Goal: Task Accomplishment & Management: Use online tool/utility

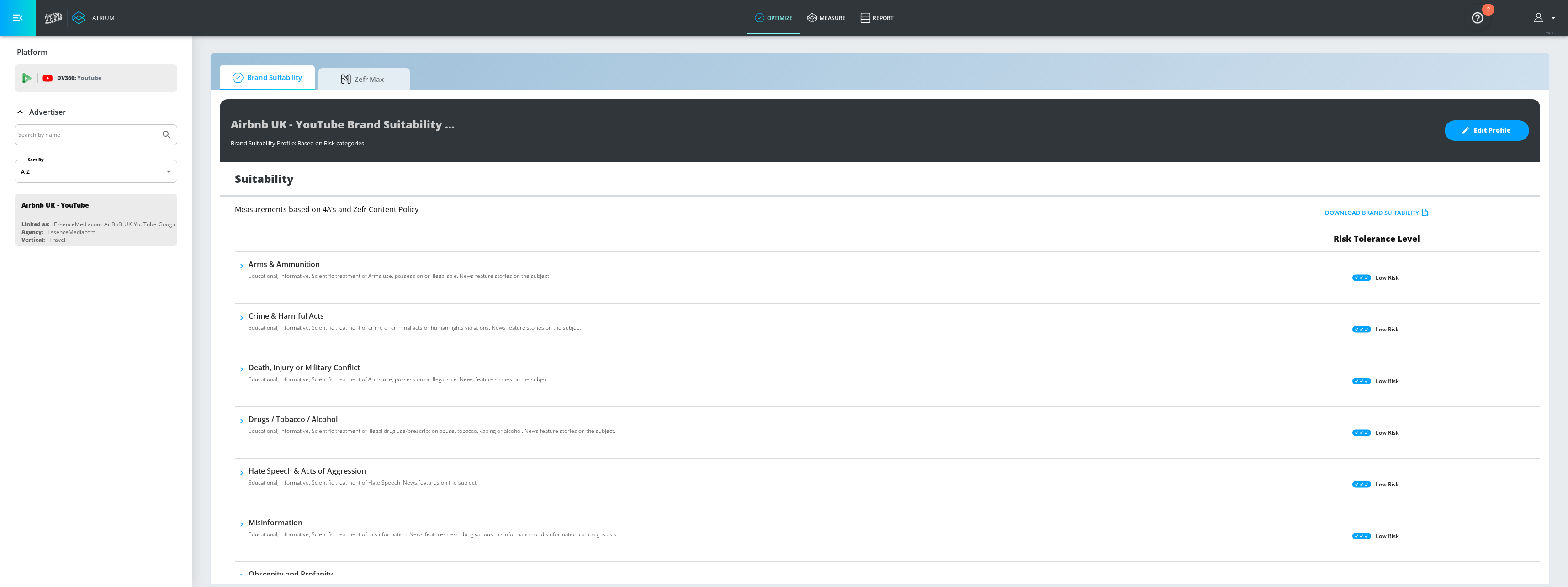
drag, startPoint x: 0, startPoint y: 0, endPoint x: 867, endPoint y: 328, distance: 927.0
click at [867, 328] on div "Crime & Harmful Acts Educational, Informative, Scientific treatment of crime or…" at bounding box center [724, 329] width 979 height 37
click at [1479, 20] on img "Open Resource Center, 2 new notifications" at bounding box center [1477, 18] width 26 height 26
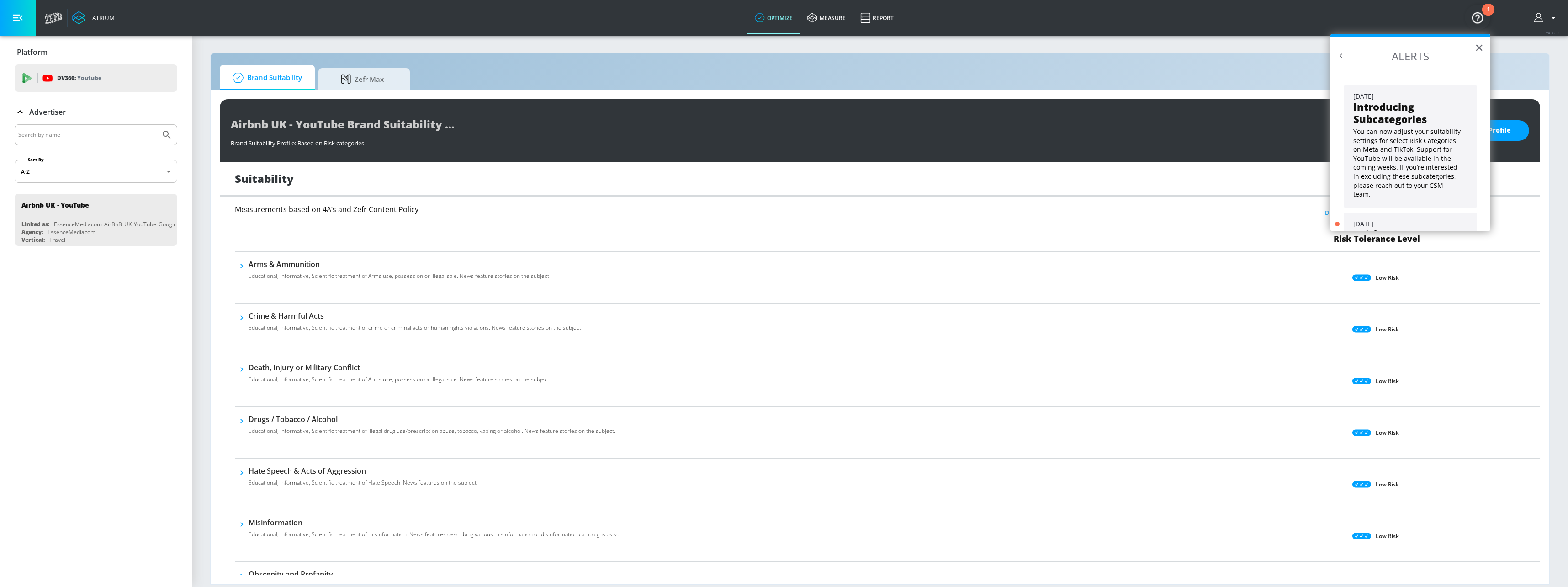
click at [1285, 57] on div "Brand Suitability Zefr Max Airbnb UK - YouTube Brand Suitability Profile Brand …" at bounding box center [880, 318] width 1340 height 532
click at [16, 24] on button "button" at bounding box center [18, 18] width 36 height 36
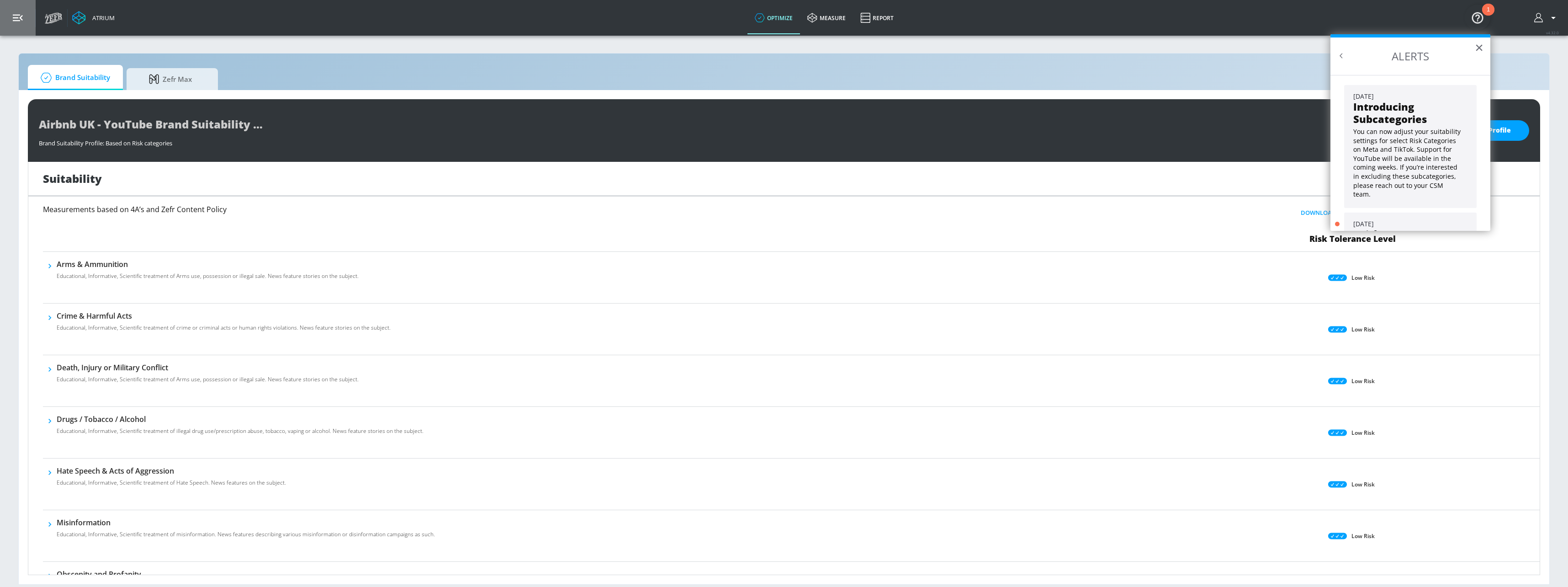
click at [16, 24] on button "button" at bounding box center [18, 18] width 36 height 36
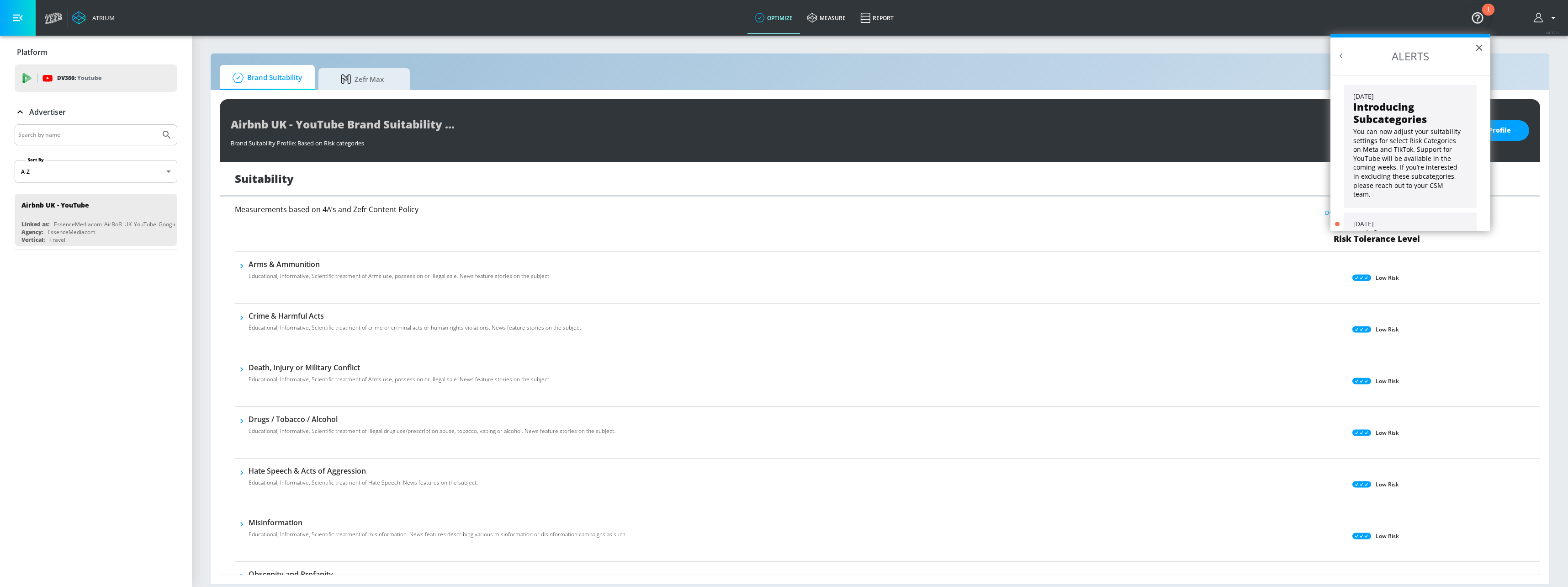
click at [80, 138] on input "Search by name" at bounding box center [87, 135] width 138 height 12
click at [60, 167] on body "Atrium optimize measure Report optimize measure Report v 4.32.0 Platform DV360:…" at bounding box center [784, 294] width 1568 height 587
click at [101, 325] on div at bounding box center [784, 294] width 1568 height 587
click at [65, 142] on div at bounding box center [96, 135] width 163 height 21
click at [66, 135] on input "Search by name" at bounding box center [87, 135] width 138 height 12
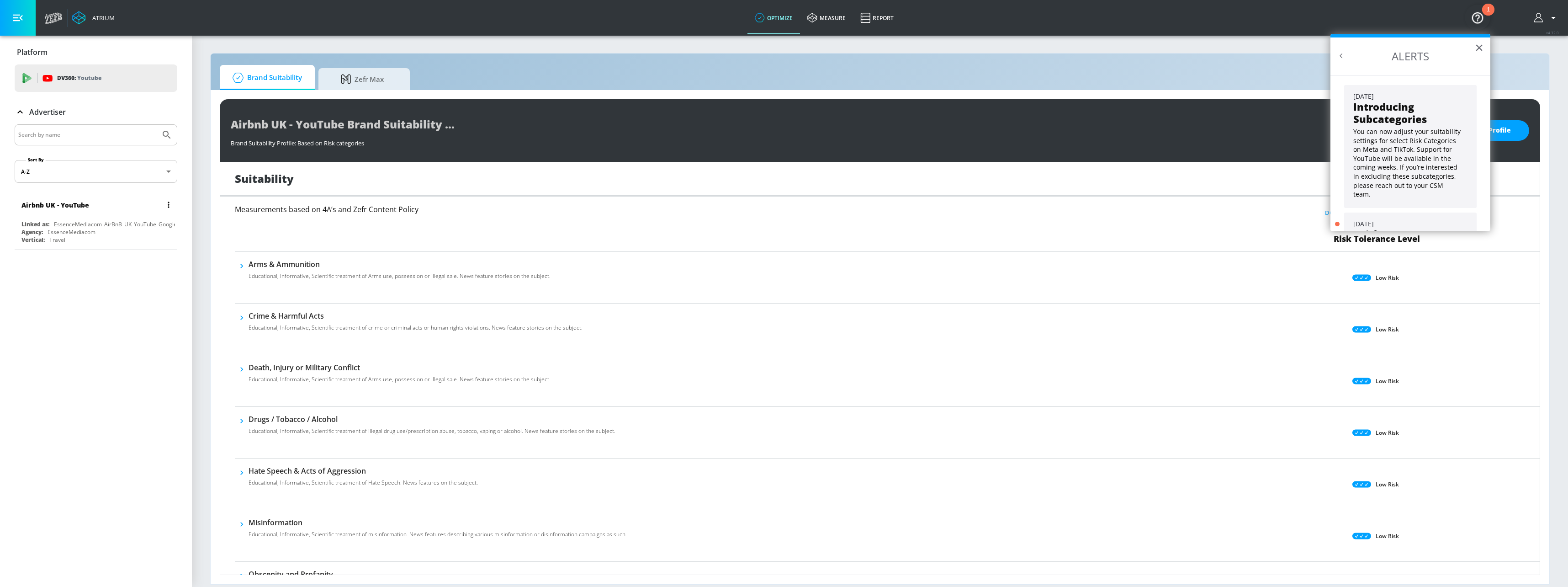
click at [149, 214] on div "Airbnb UK - YouTube" at bounding box center [98, 205] width 153 height 22
click at [63, 203] on div "Airbnb UK - YouTube" at bounding box center [55, 205] width 68 height 9
click at [144, 230] on div "Agency: EssenceMediacom" at bounding box center [98, 232] width 153 height 8
click at [142, 230] on div "Agency: EssenceMediacom" at bounding box center [98, 232] width 153 height 8
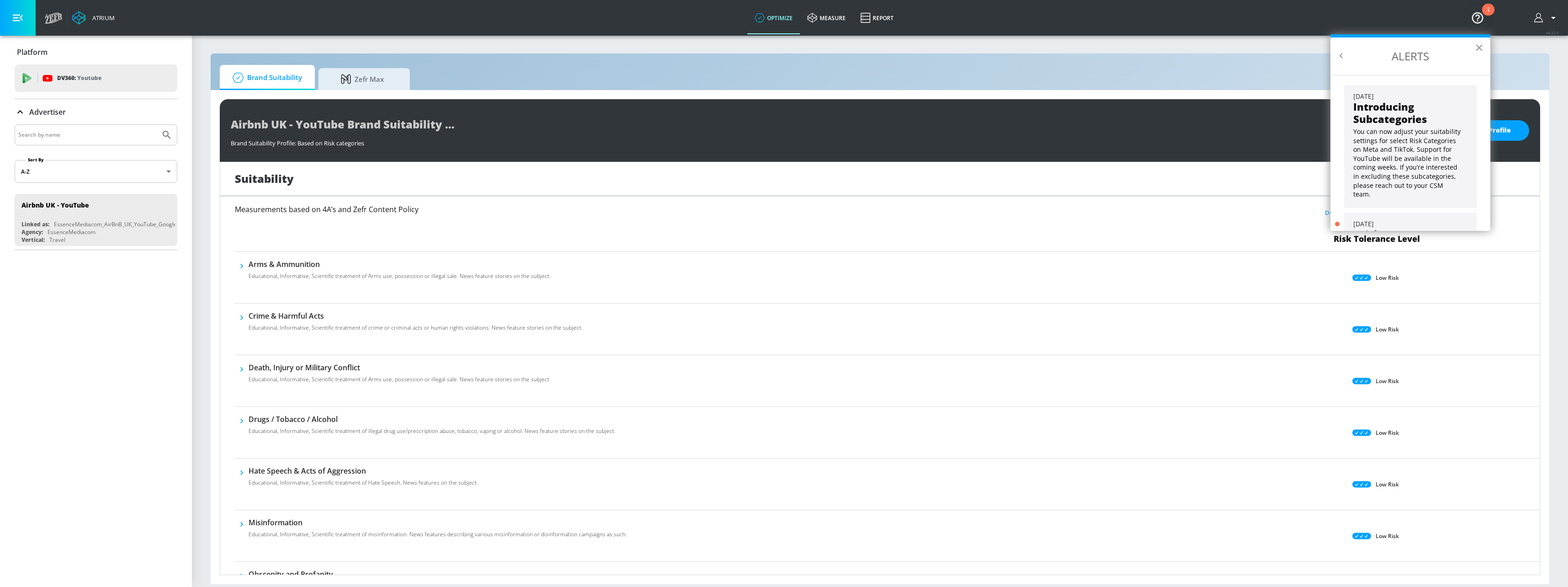
click at [1475, 47] on button "×" at bounding box center [1479, 47] width 9 height 15
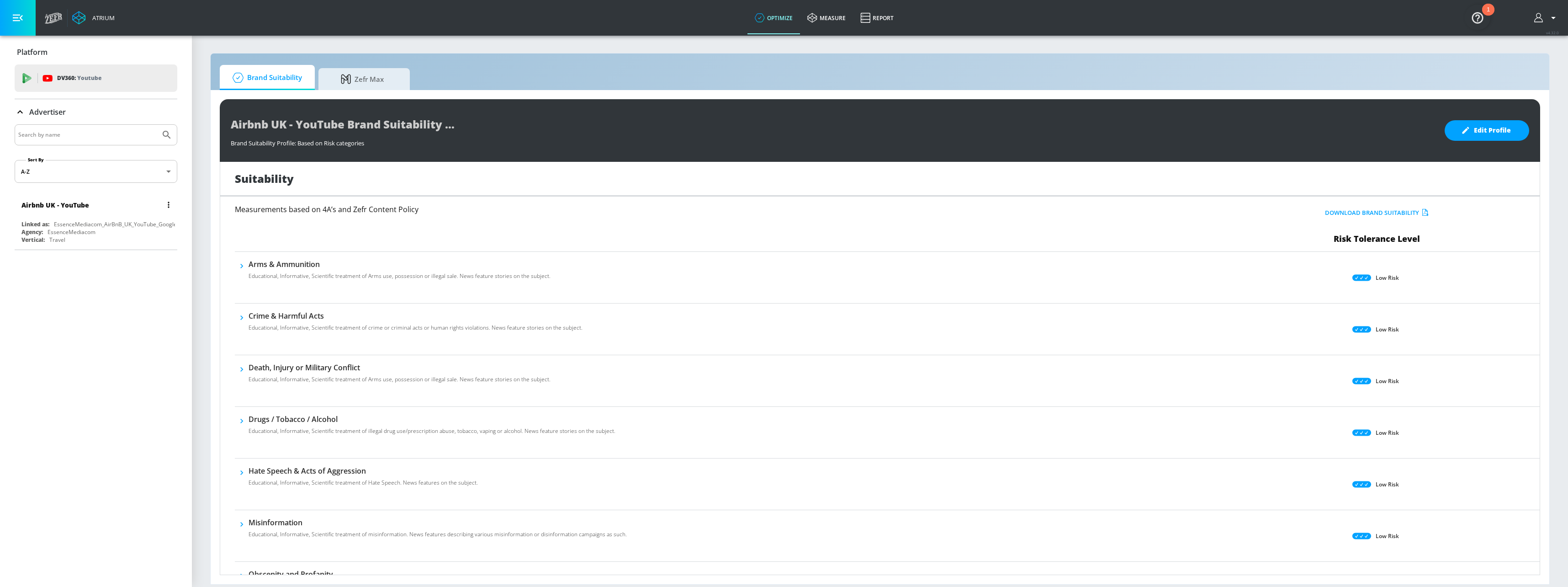
click at [72, 208] on div "Airbnb UK - YouTube" at bounding box center [55, 205] width 68 height 9
click at [166, 207] on button "list of Advertiser" at bounding box center [168, 205] width 13 height 13
click at [53, 208] on div at bounding box center [784, 294] width 1568 height 587
click at [59, 250] on nav "Airbnb UK - YouTube Linked as: EssenceMediacom_AirBnB_UK_YouTube_GoogleAds Agen…" at bounding box center [96, 220] width 163 height 60
click at [391, 74] on span "Zefr Max" at bounding box center [362, 78] width 69 height 22
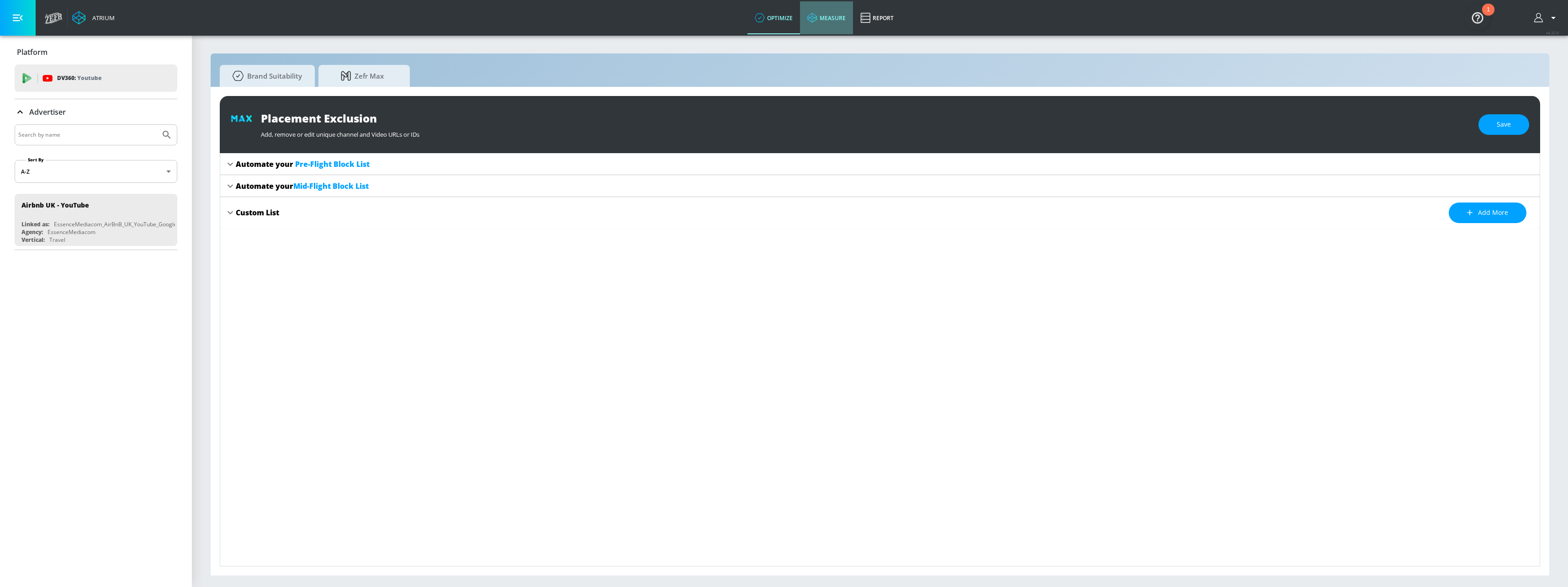
click at [852, 23] on link "measure" at bounding box center [826, 18] width 53 height 33
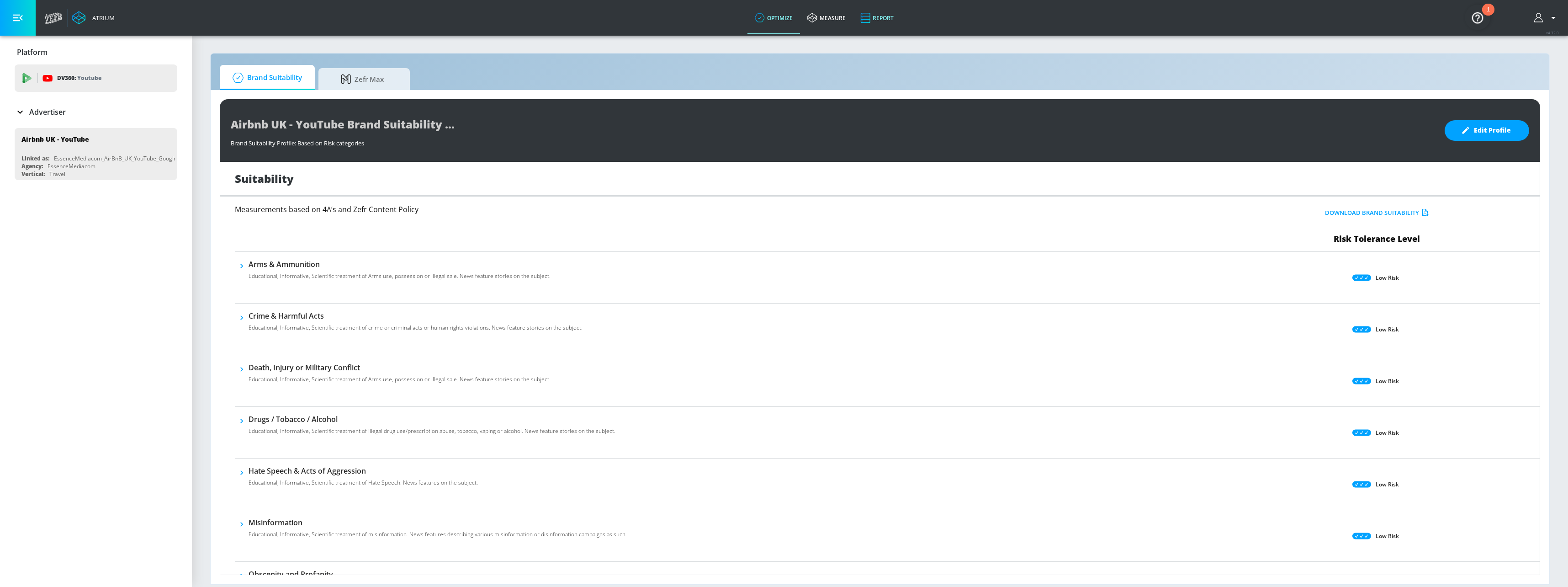
click at [880, 19] on link "Report" at bounding box center [877, 18] width 48 height 33
